Goal: Task Accomplishment & Management: Complete application form

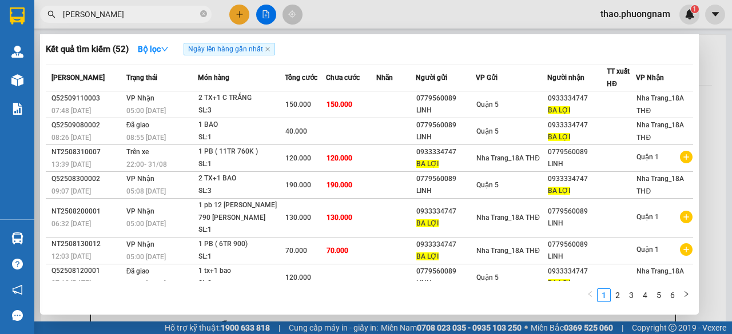
type input "[PERSON_NAME]"
click at [204, 14] on icon "close-circle" at bounding box center [203, 13] width 7 height 7
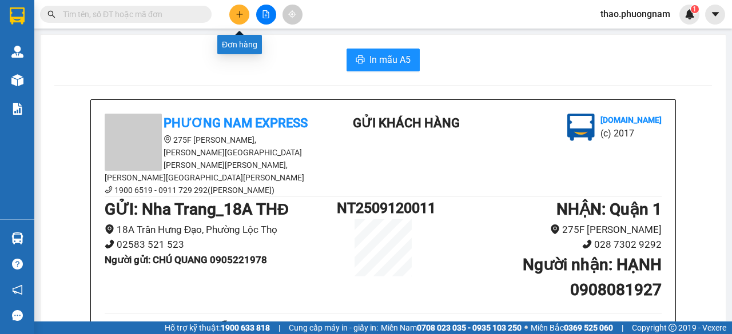
click at [236, 17] on icon "plus" at bounding box center [240, 14] width 8 height 8
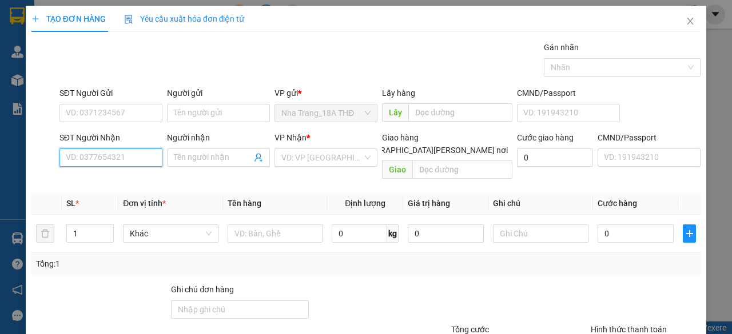
click at [122, 153] on input "SĐT Người Nhận" at bounding box center [110, 158] width 103 height 18
type input "0909160249"
click at [111, 185] on div "0909160249 - ĐÀO" at bounding box center [110, 180] width 88 height 13
type input "ĐÀO"
type input "0909160249"
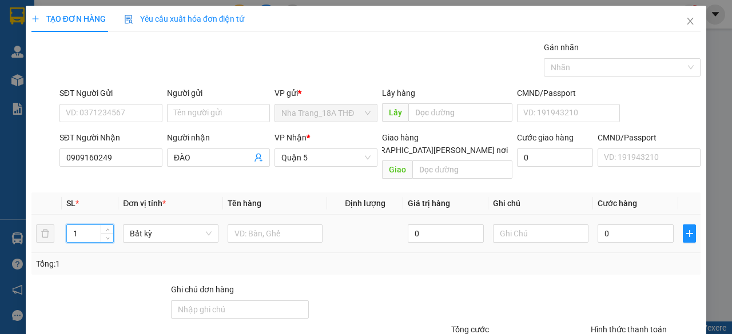
drag, startPoint x: 89, startPoint y: 218, endPoint x: 68, endPoint y: 221, distance: 21.4
click at [68, 225] on input "1" at bounding box center [90, 233] width 47 height 17
type input "2"
drag, startPoint x: 274, startPoint y: 200, endPoint x: 272, endPoint y: 213, distance: 13.9
click at [272, 212] on table "SL * Đơn vị tính * Tên hàng Định [PERSON_NAME] trị hàng Ghi [PERSON_NAME] hàng …" at bounding box center [365, 223] width 669 height 61
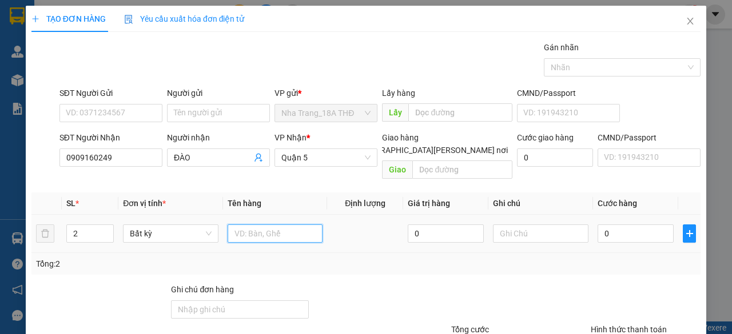
click at [272, 225] on input "text" at bounding box center [275, 234] width 95 height 18
type input "2 thùng"
click at [619, 225] on input "0" at bounding box center [635, 234] width 76 height 18
drag, startPoint x: 81, startPoint y: 228, endPoint x: 67, endPoint y: 229, distance: 13.8
click at [67, 229] on div "2" at bounding box center [90, 234] width 48 height 18
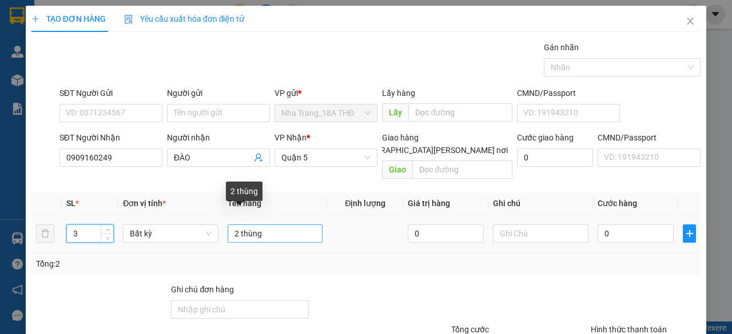
type input "3"
click at [235, 225] on input "2 thùng" at bounding box center [275, 234] width 95 height 18
type input "3 thùng"
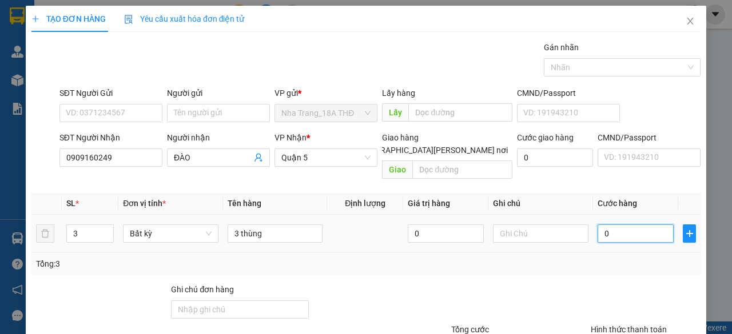
type input "001"
type input "1"
type input "0.014"
type input "14"
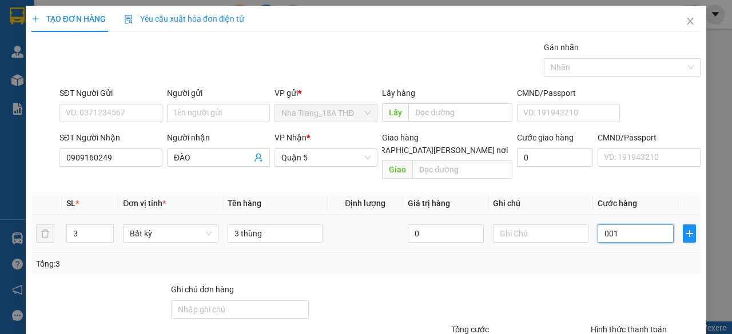
type input "14"
type input "00.140"
type input "140"
click at [619, 240] on td "00.140" at bounding box center [635, 234] width 85 height 38
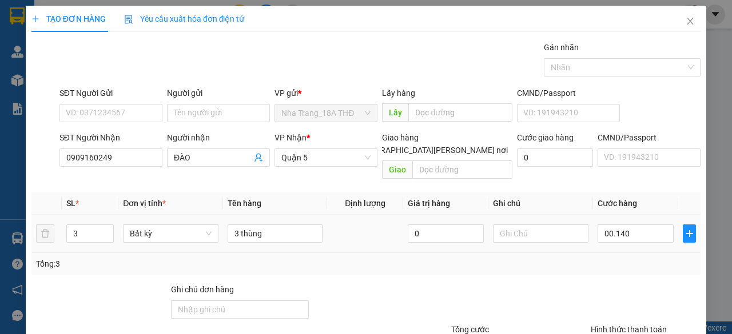
type input "140.000"
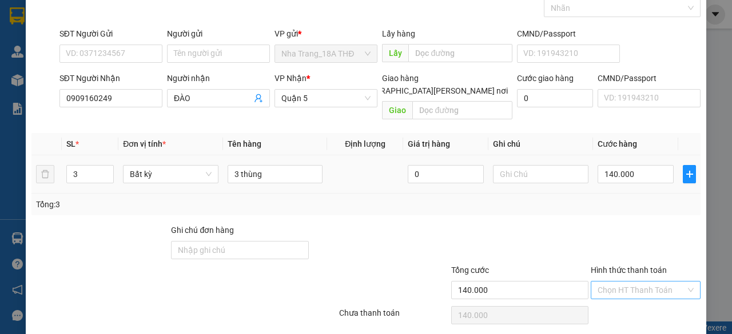
scroll to position [87, 0]
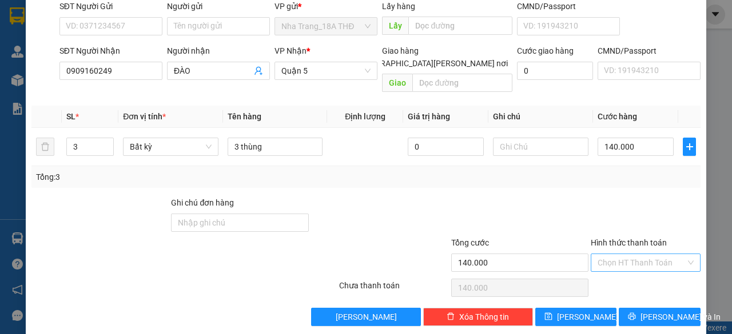
drag, startPoint x: 609, startPoint y: 251, endPoint x: 614, endPoint y: 256, distance: 6.5
click at [614, 256] on input "Hình thức thanh toán" at bounding box center [641, 262] width 88 height 17
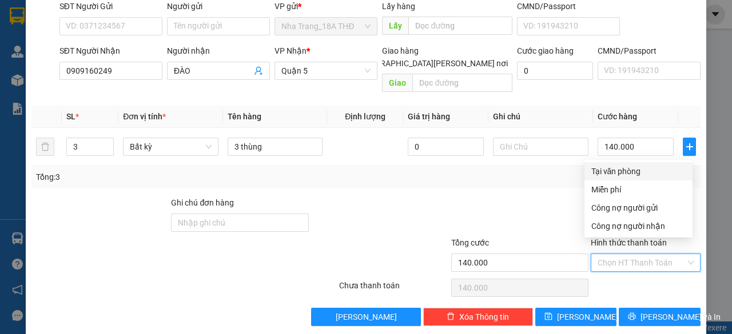
drag, startPoint x: 596, startPoint y: 169, endPoint x: 627, endPoint y: 212, distance: 52.4
click at [597, 169] on div "Tại văn phòng" at bounding box center [638, 171] width 94 height 13
type input "0"
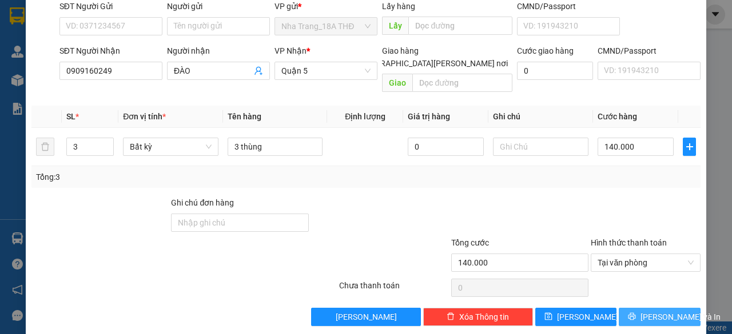
click at [661, 311] on span "[PERSON_NAME] và In" at bounding box center [680, 317] width 80 height 13
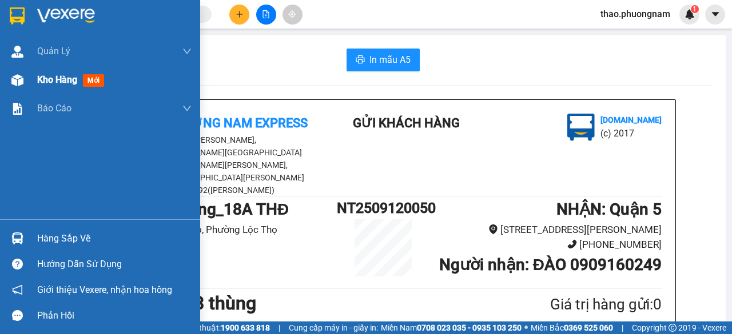
click at [63, 79] on span "Kho hàng" at bounding box center [57, 79] width 40 height 11
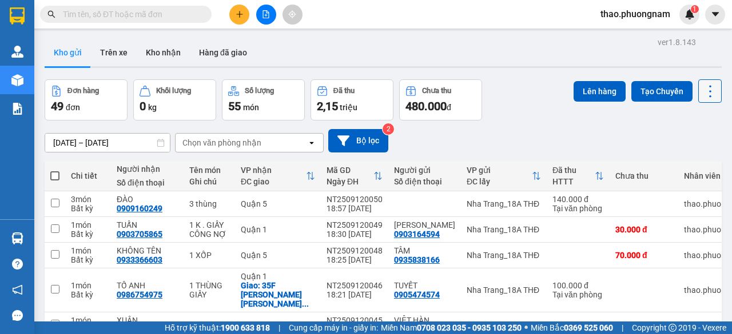
click at [709, 95] on button at bounding box center [709, 90] width 23 height 23
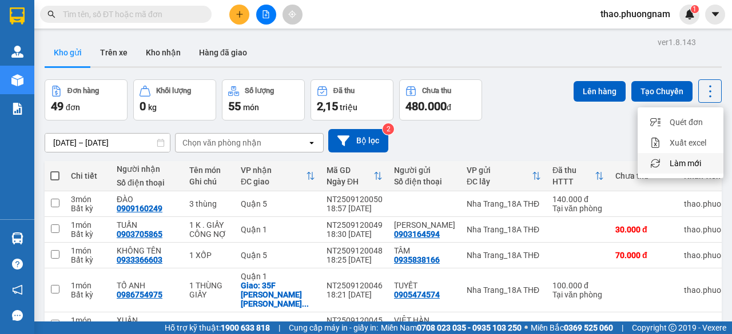
drag, startPoint x: 693, startPoint y: 162, endPoint x: 686, endPoint y: 164, distance: 7.2
click at [686, 164] on span "Làm mới" at bounding box center [685, 163] width 31 height 11
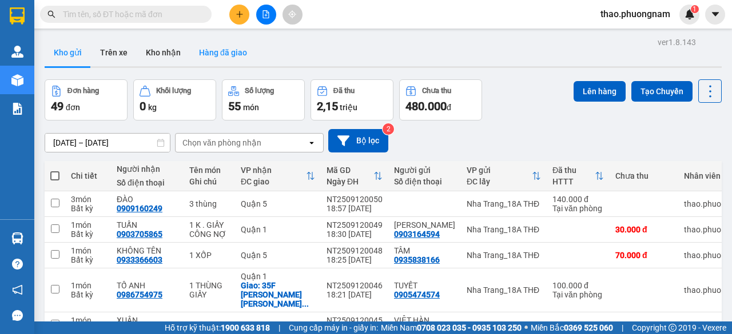
click at [202, 61] on button "Hàng đã giao" at bounding box center [223, 52] width 66 height 27
